Goal: Transaction & Acquisition: Purchase product/service

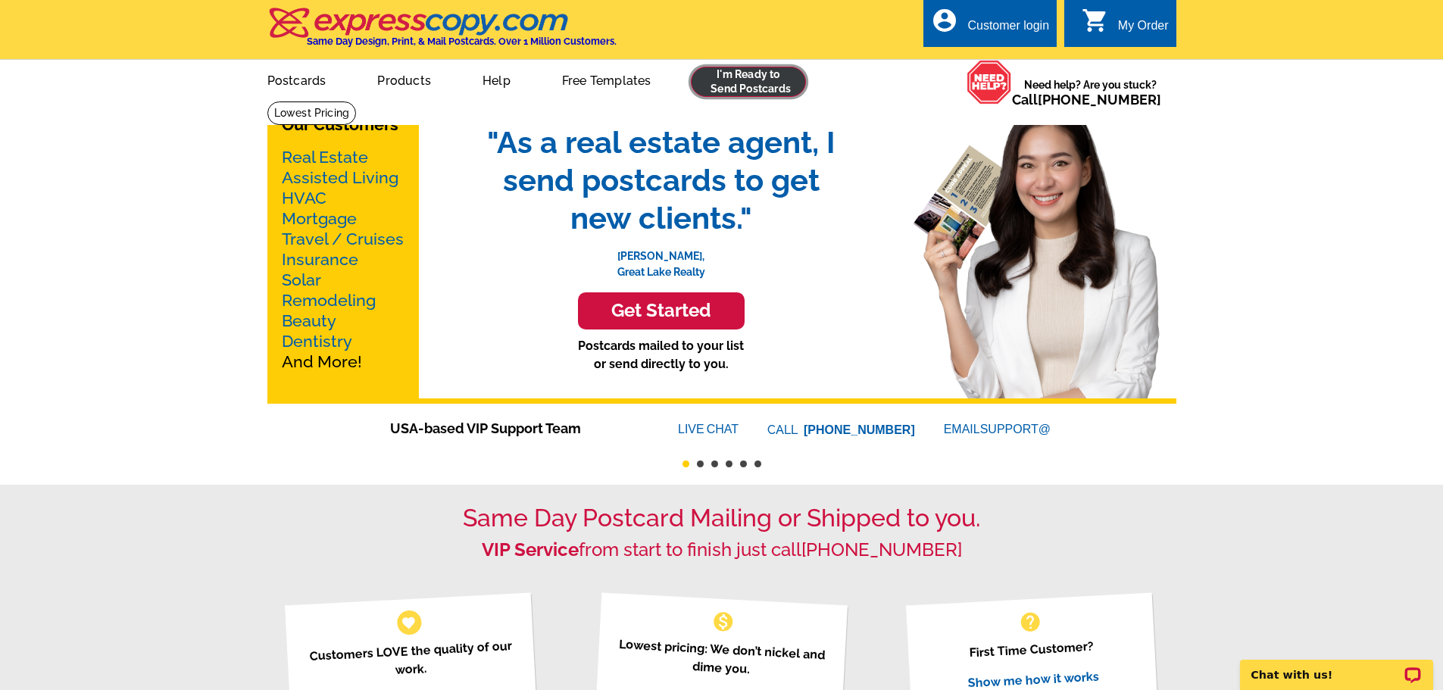
click at [717, 94] on link at bounding box center [749, 82] width 116 height 30
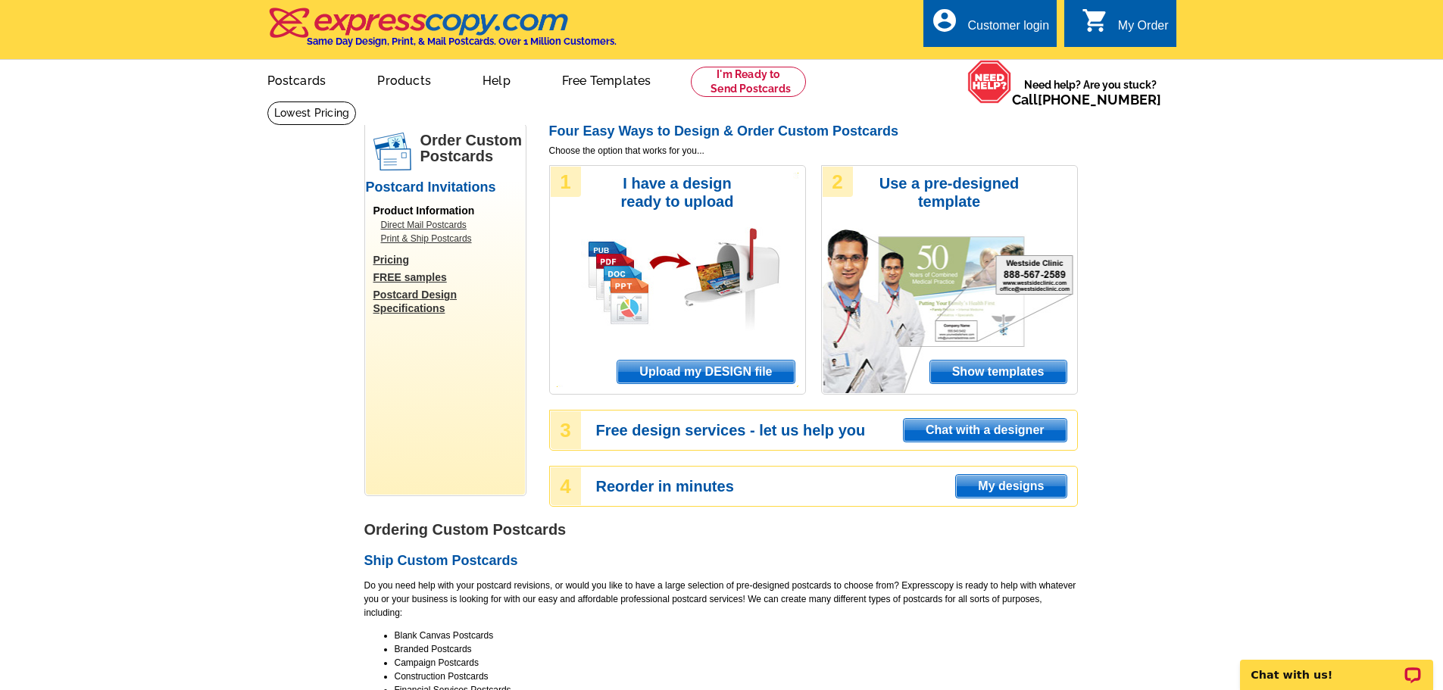
click at [699, 374] on span "Upload my DESIGN file" at bounding box center [705, 372] width 177 height 23
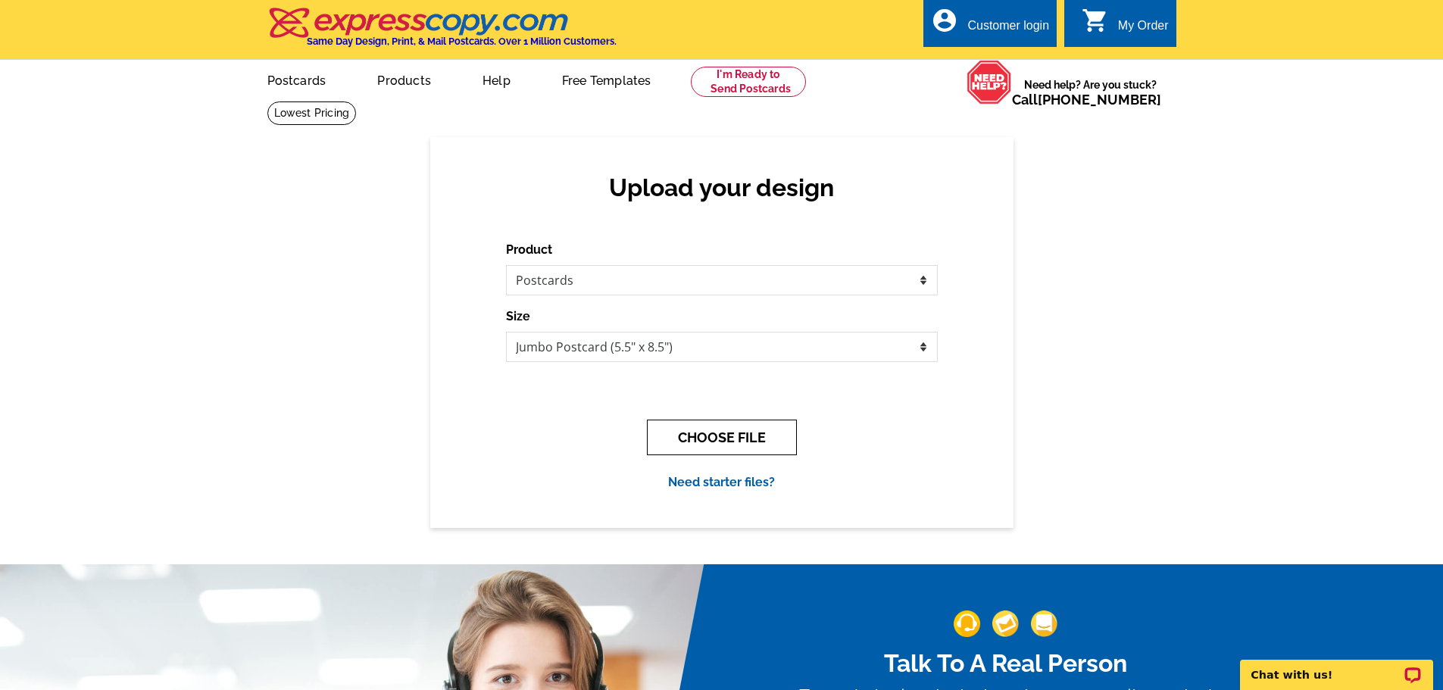
click at [714, 439] on button "CHOOSE FILE" at bounding box center [722, 438] width 150 height 36
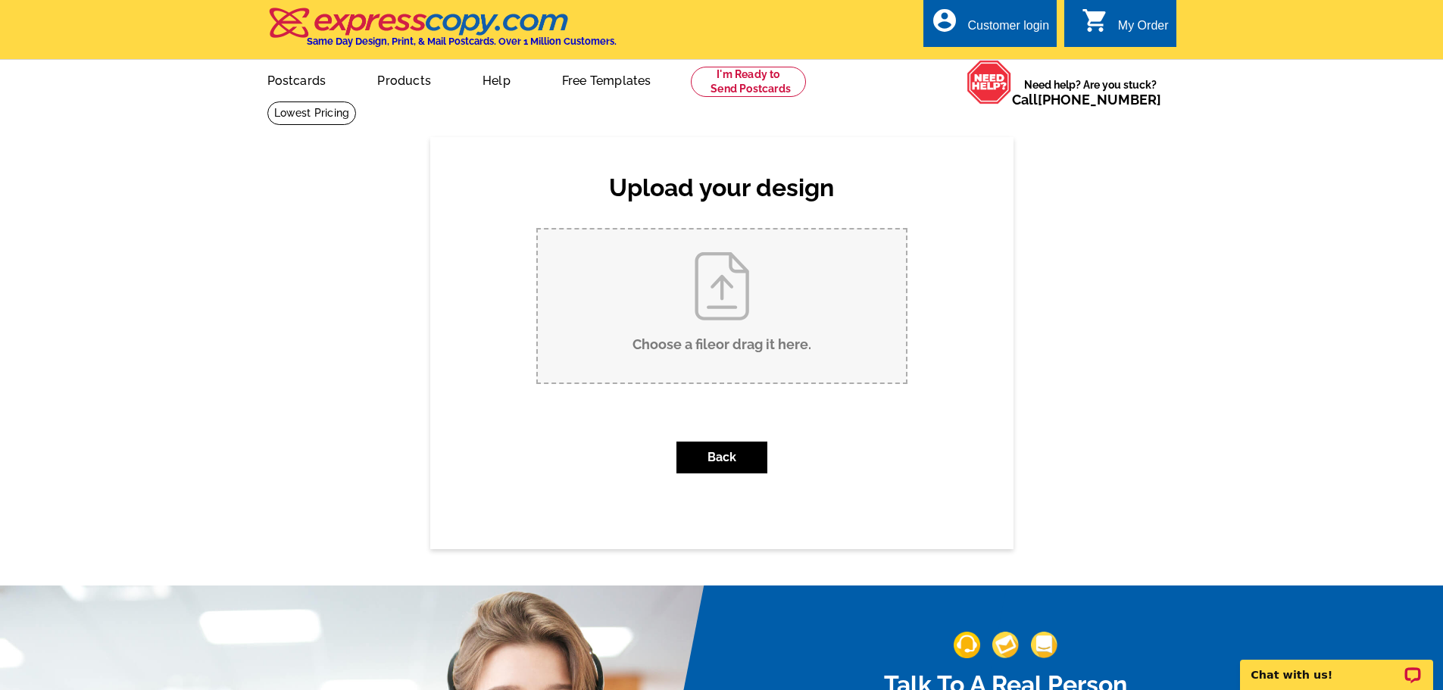
click at [689, 331] on input "Choose a file or drag it here ." at bounding box center [722, 306] width 368 height 153
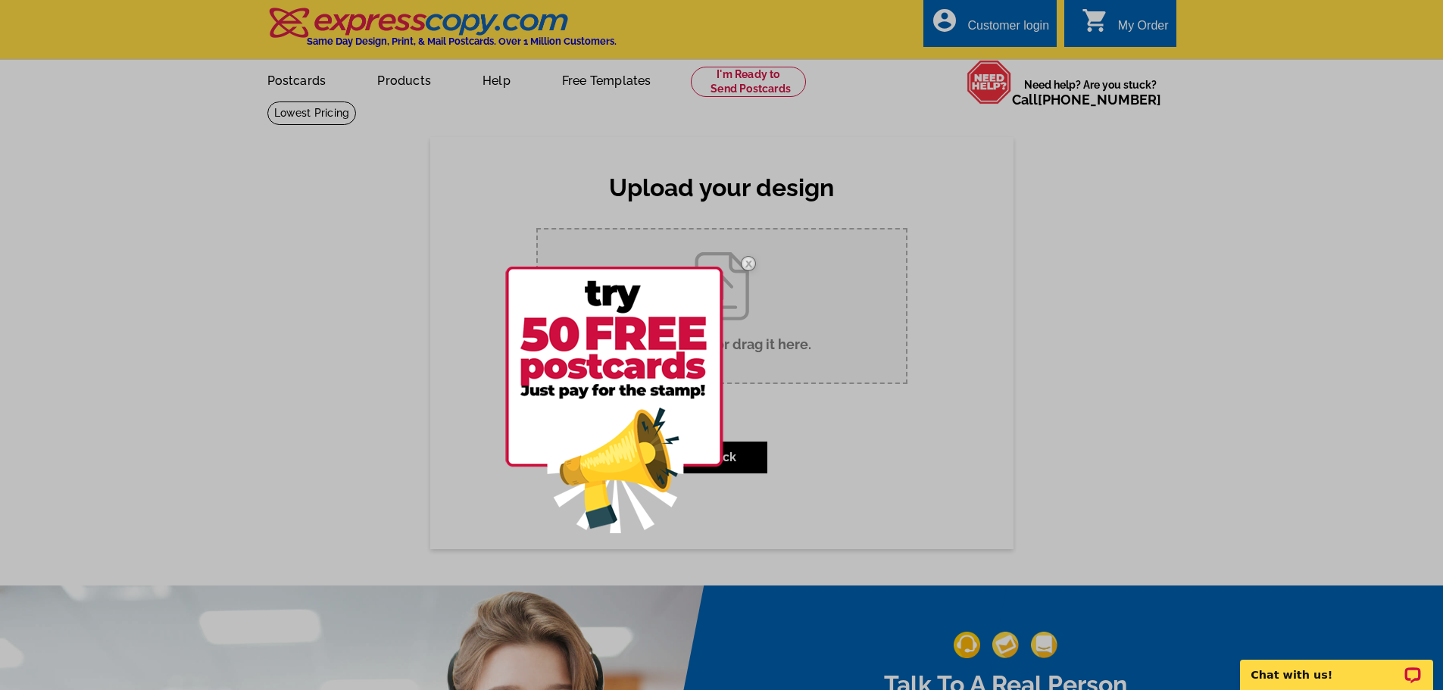
type input "C:\fakepath\JUST SOLD Postcard Breanna Fogard - 4204 Ruby Lee Drive NW Acworth,…"
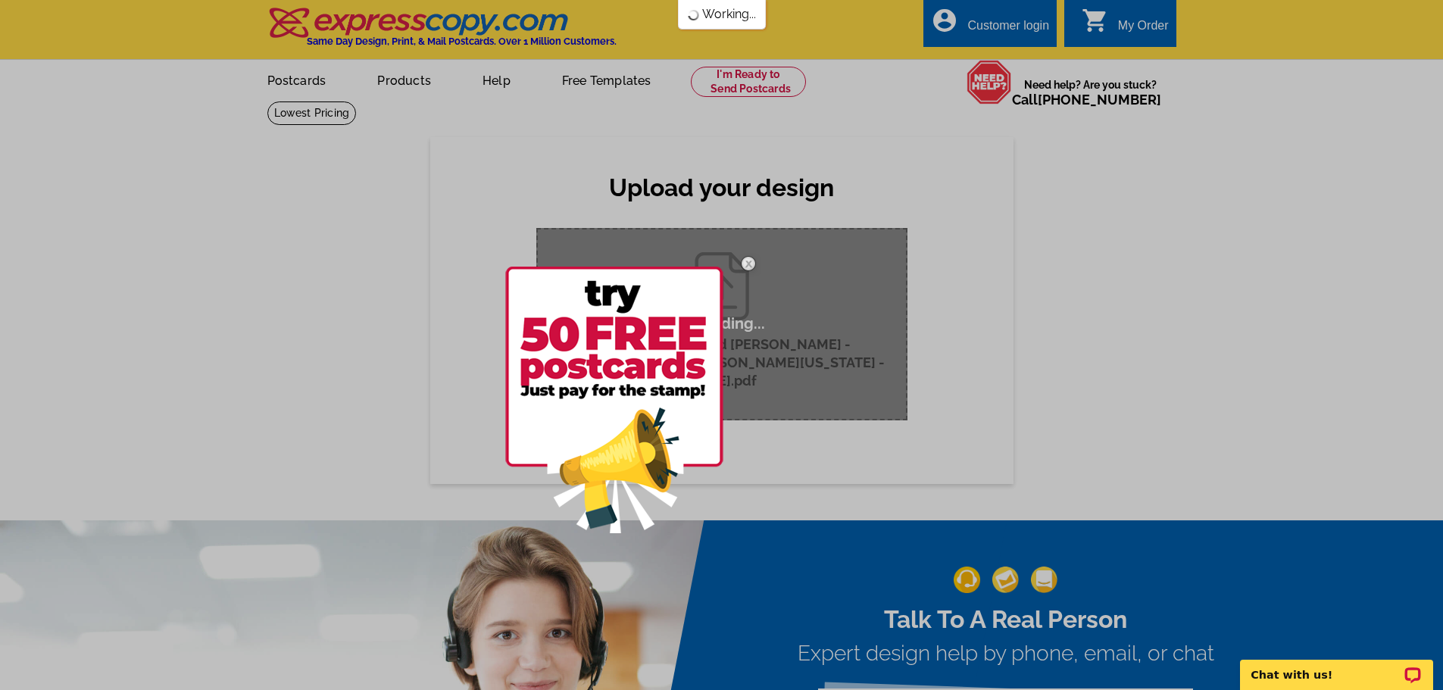
click at [747, 262] on img at bounding box center [749, 264] width 44 height 44
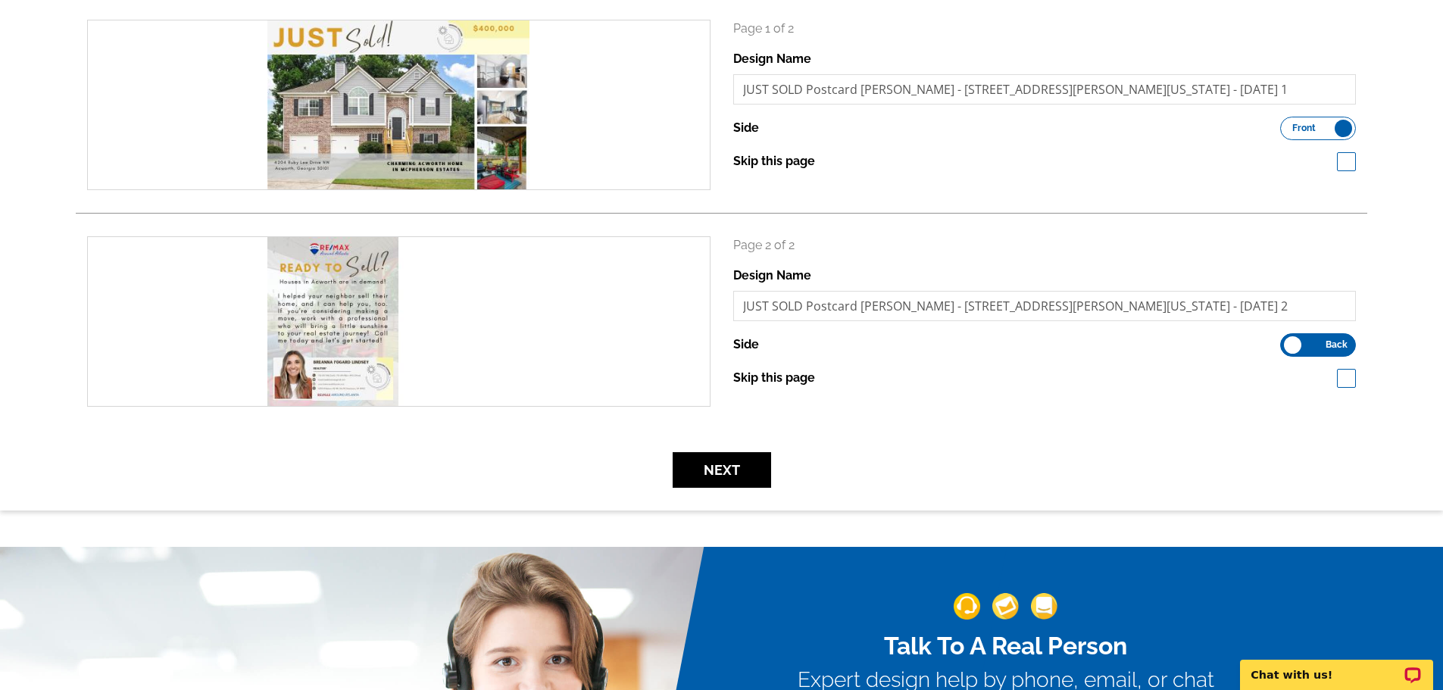
scroll to position [231, 0]
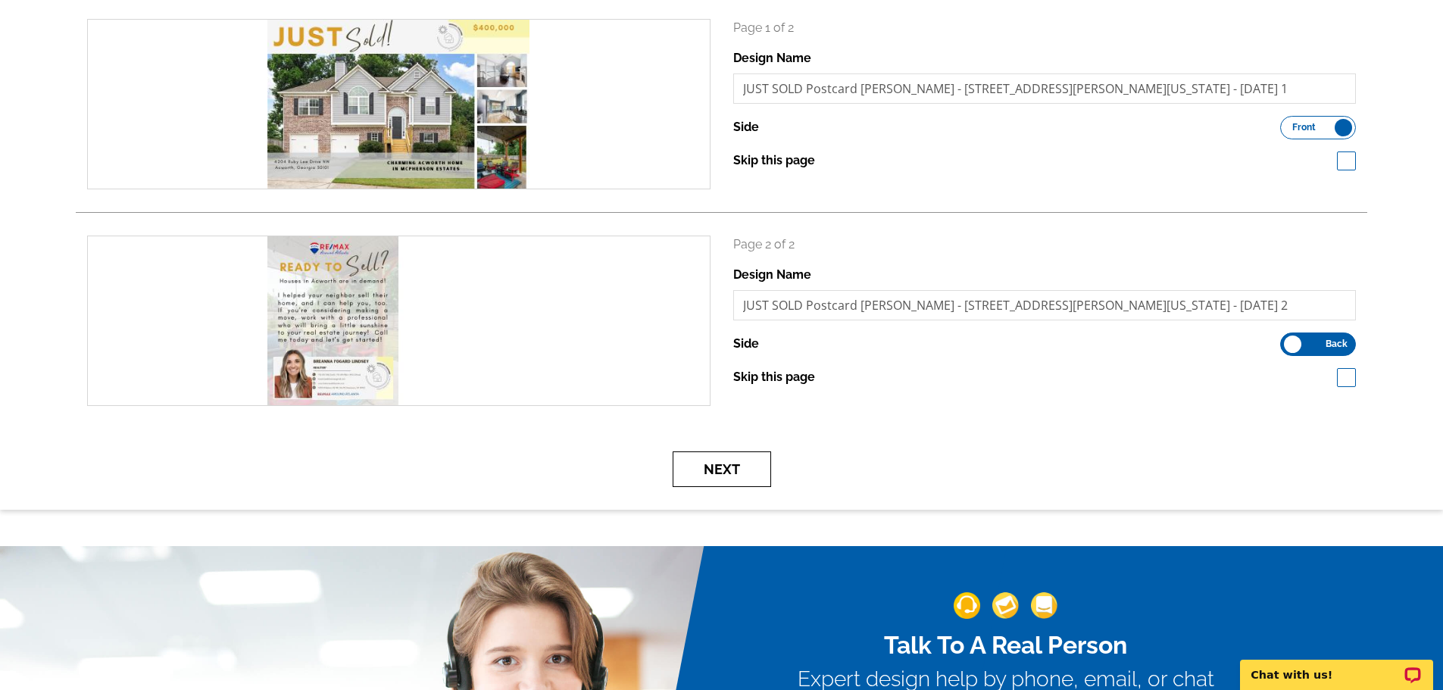
click at [733, 473] on button "Next" at bounding box center [722, 470] width 98 height 36
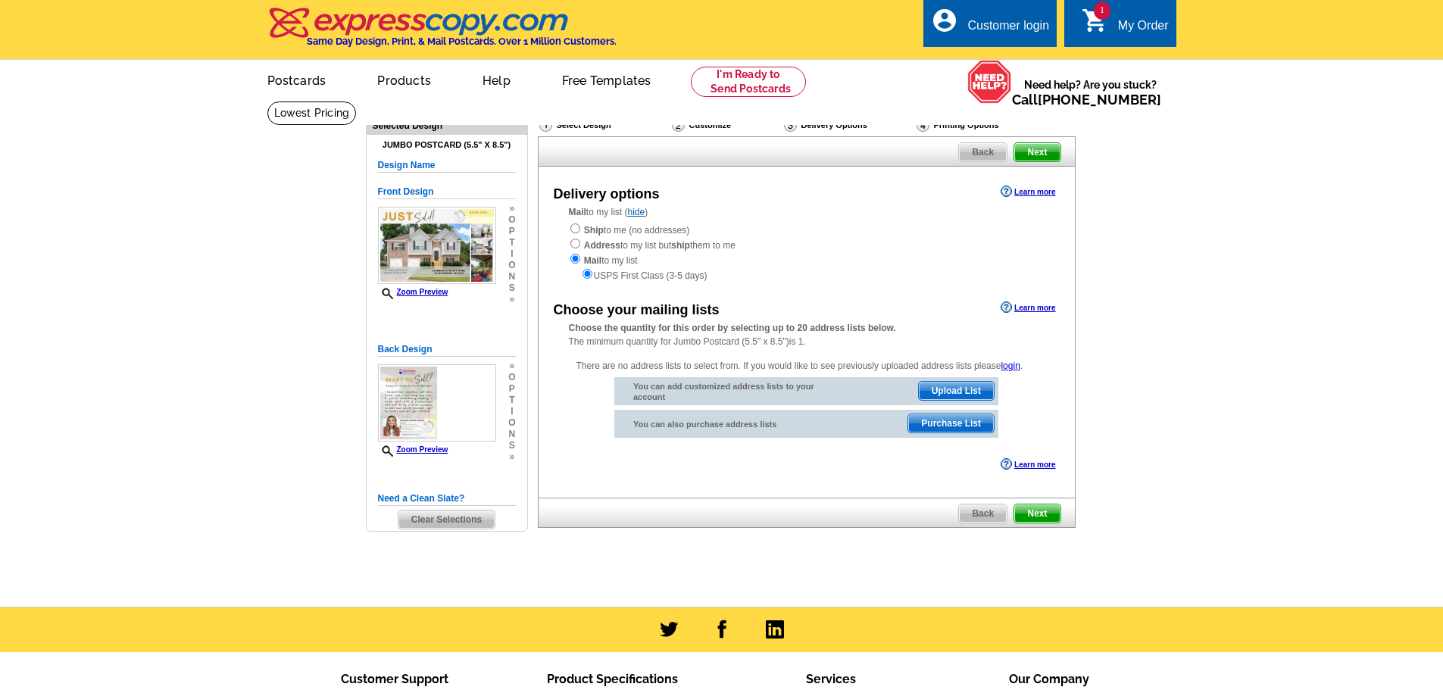
click at [963, 25] on link "account_circle Customer login" at bounding box center [990, 26] width 118 height 19
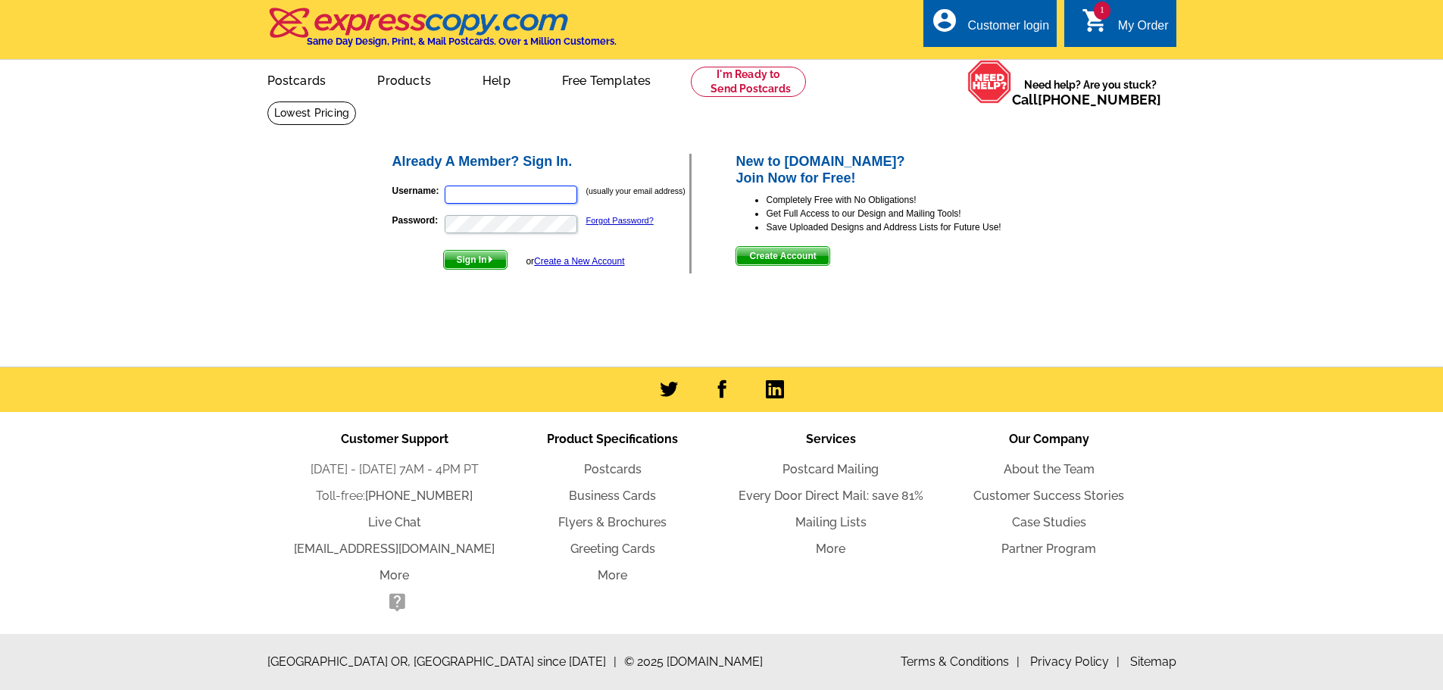
type input "[EMAIL_ADDRESS][DOMAIN_NAME]"
click at [492, 261] on img "submit" at bounding box center [490, 259] width 7 height 7
